Goal: Information Seeking & Learning: Find specific fact

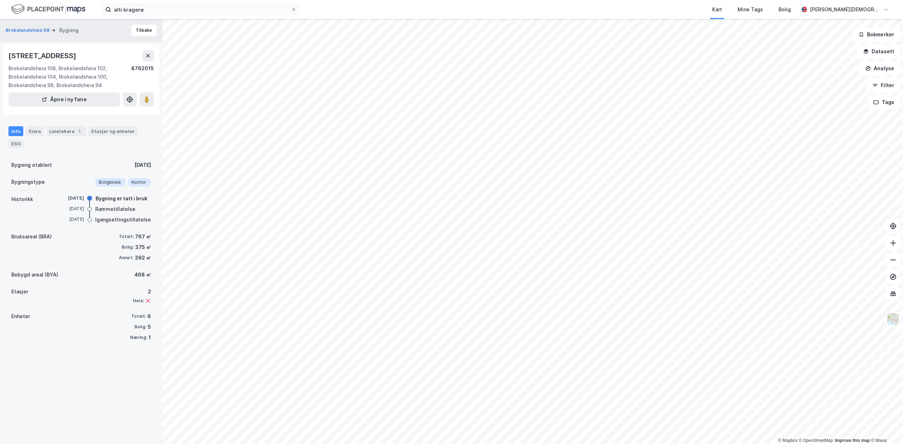
drag, startPoint x: 73, startPoint y: 56, endPoint x: -15, endPoint y: 60, distance: 88.0
click at [0, 60] on html "alti kragerø Kart Mine Tags Bolig [PERSON_NAME] © Mapbox © OpenStreetMap Improv…" at bounding box center [451, 222] width 903 height 444
click at [41, 58] on div "[STREET_ADDRESS]" at bounding box center [42, 55] width 69 height 11
click at [40, 57] on div "[STREET_ADDRESS]" at bounding box center [42, 55] width 69 height 11
drag, startPoint x: 74, startPoint y: 54, endPoint x: 10, endPoint y: 60, distance: 65.1
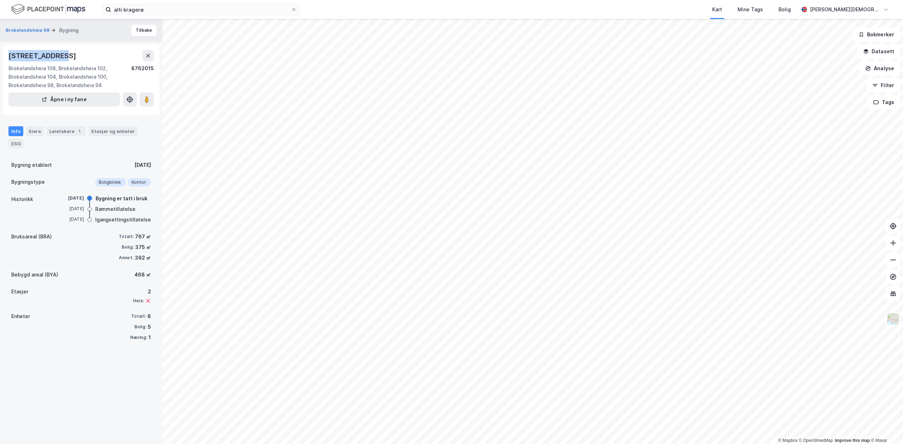
click at [10, 60] on div "[STREET_ADDRESS]" at bounding box center [42, 55] width 69 height 11
copy div "Brokelandsheia 106"
click at [67, 132] on div "Leietakere 1" at bounding box center [66, 131] width 39 height 10
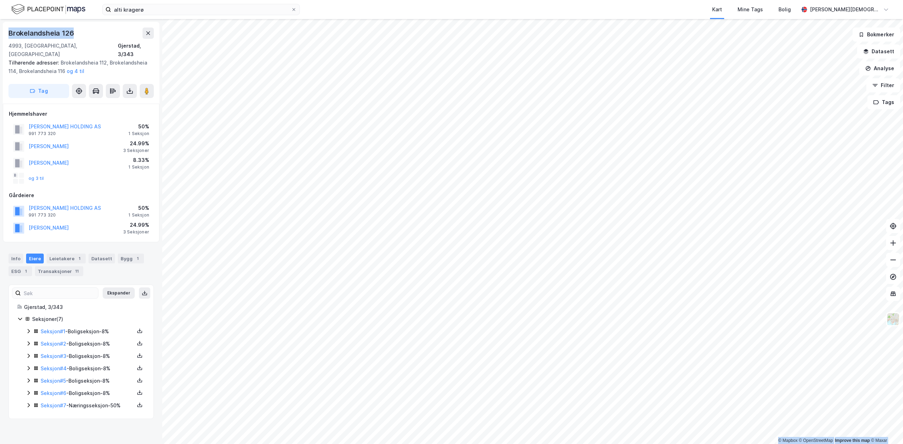
drag, startPoint x: 78, startPoint y: 31, endPoint x: -4, endPoint y: 32, distance: 81.5
click at [0, 32] on html "alti kragerø Kart Mine Tags Bolig [PERSON_NAME] © Mapbox © OpenStreetMap Improv…" at bounding box center [451, 222] width 903 height 444
copy div "© Mapbox © OpenStreetMap Improve this map © Maxar [STREET_ADDRESS]"
click at [55, 254] on div "Leietakere 1" at bounding box center [66, 259] width 39 height 10
